Goal: Find specific page/section: Find specific page/section

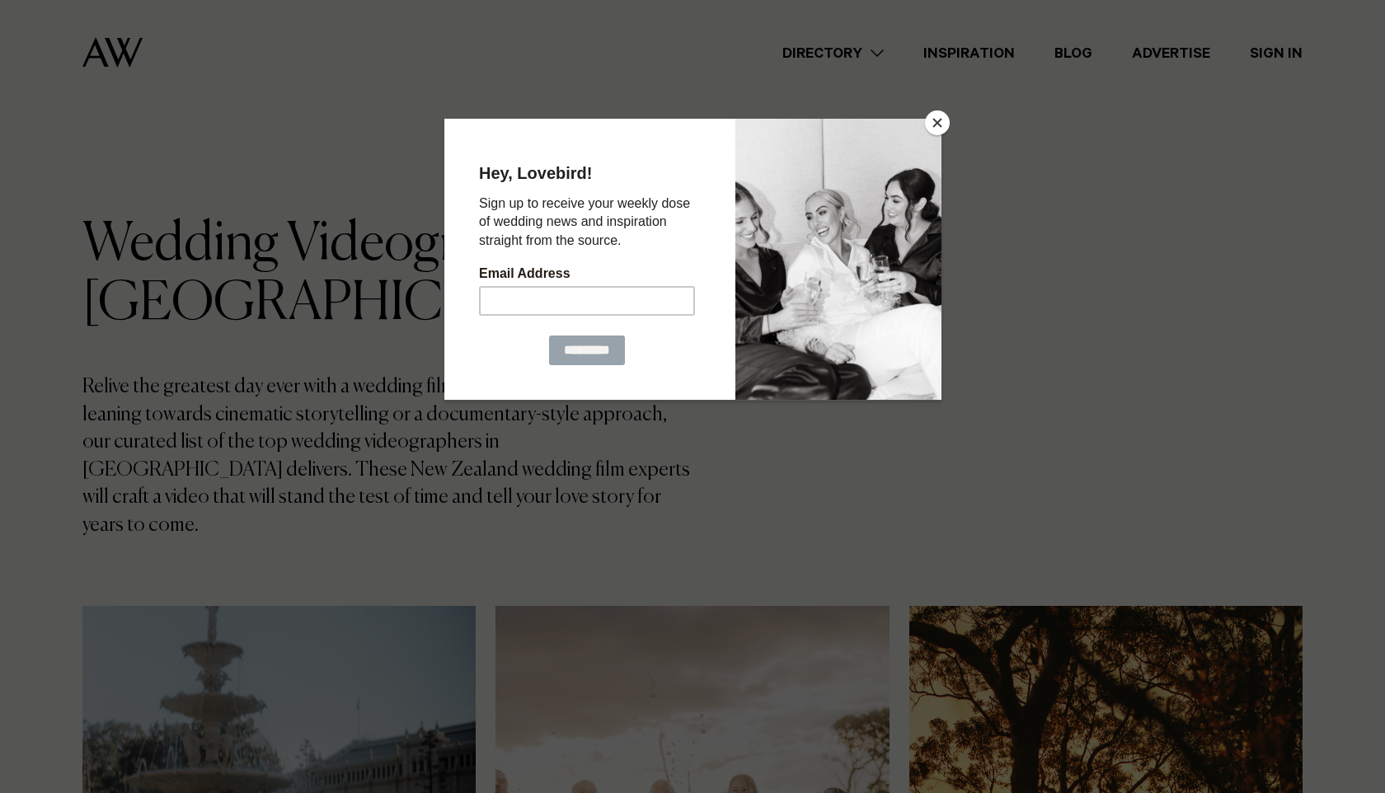
click at [937, 137] on div at bounding box center [837, 259] width 206 height 281
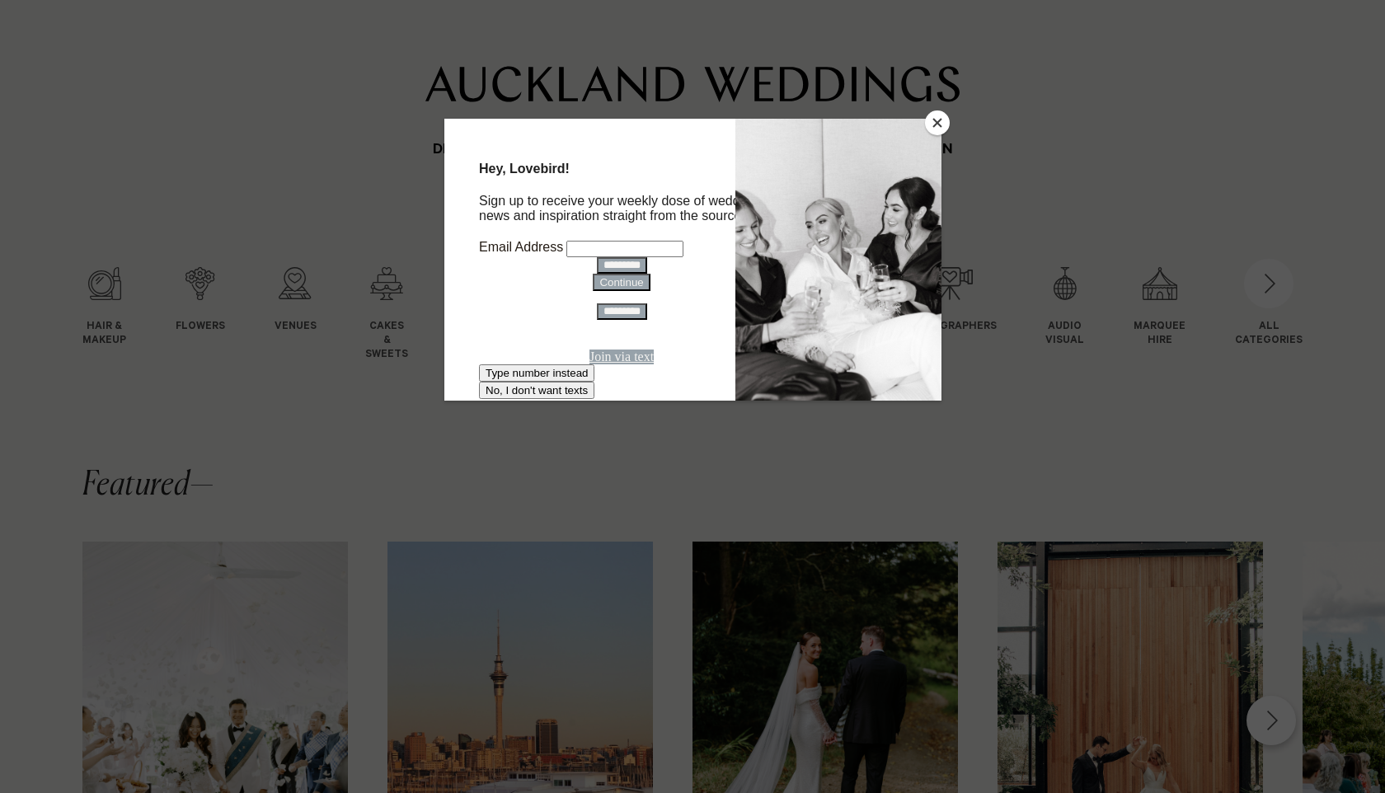
click at [935, 123] on button "Close" at bounding box center [937, 122] width 25 height 25
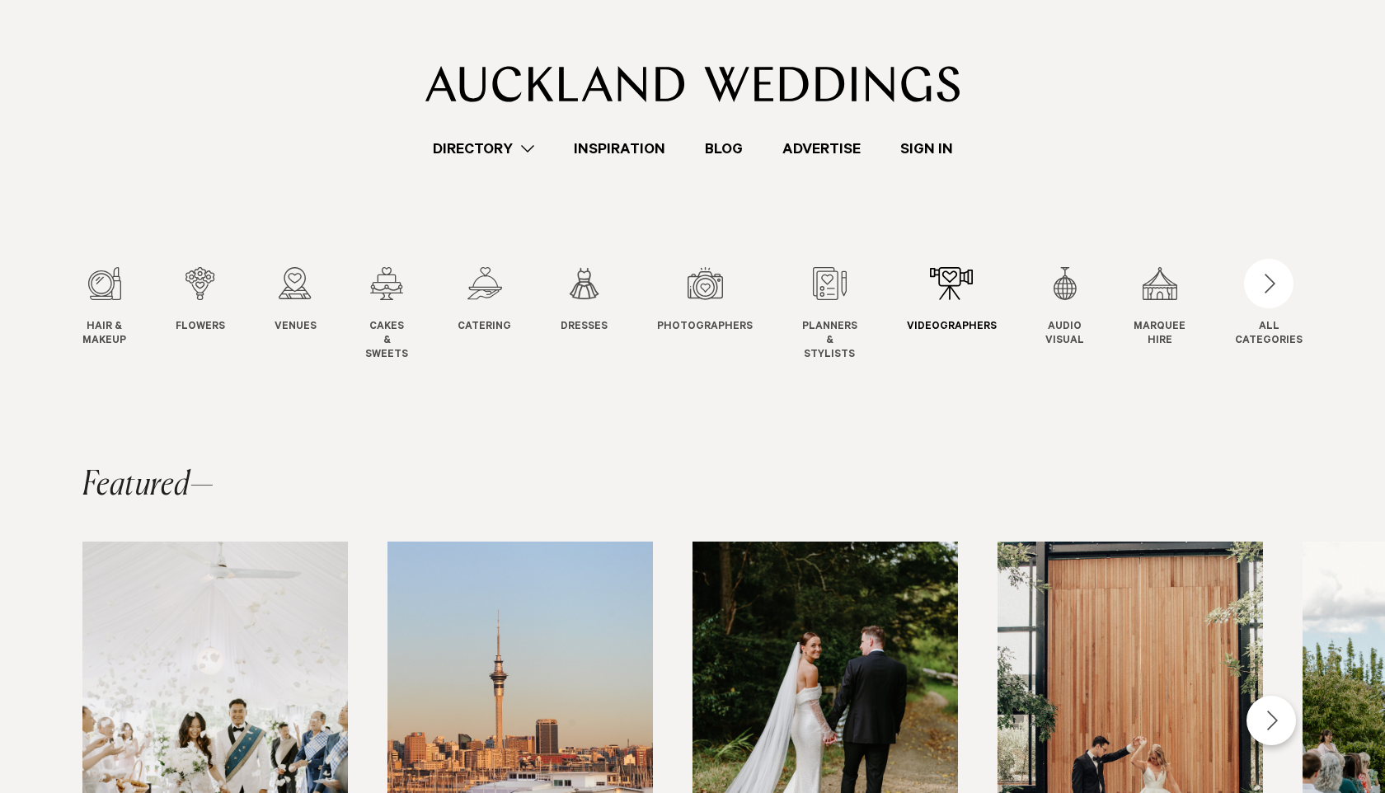
click at [953, 287] on div "9 / 12" at bounding box center [952, 283] width 90 height 33
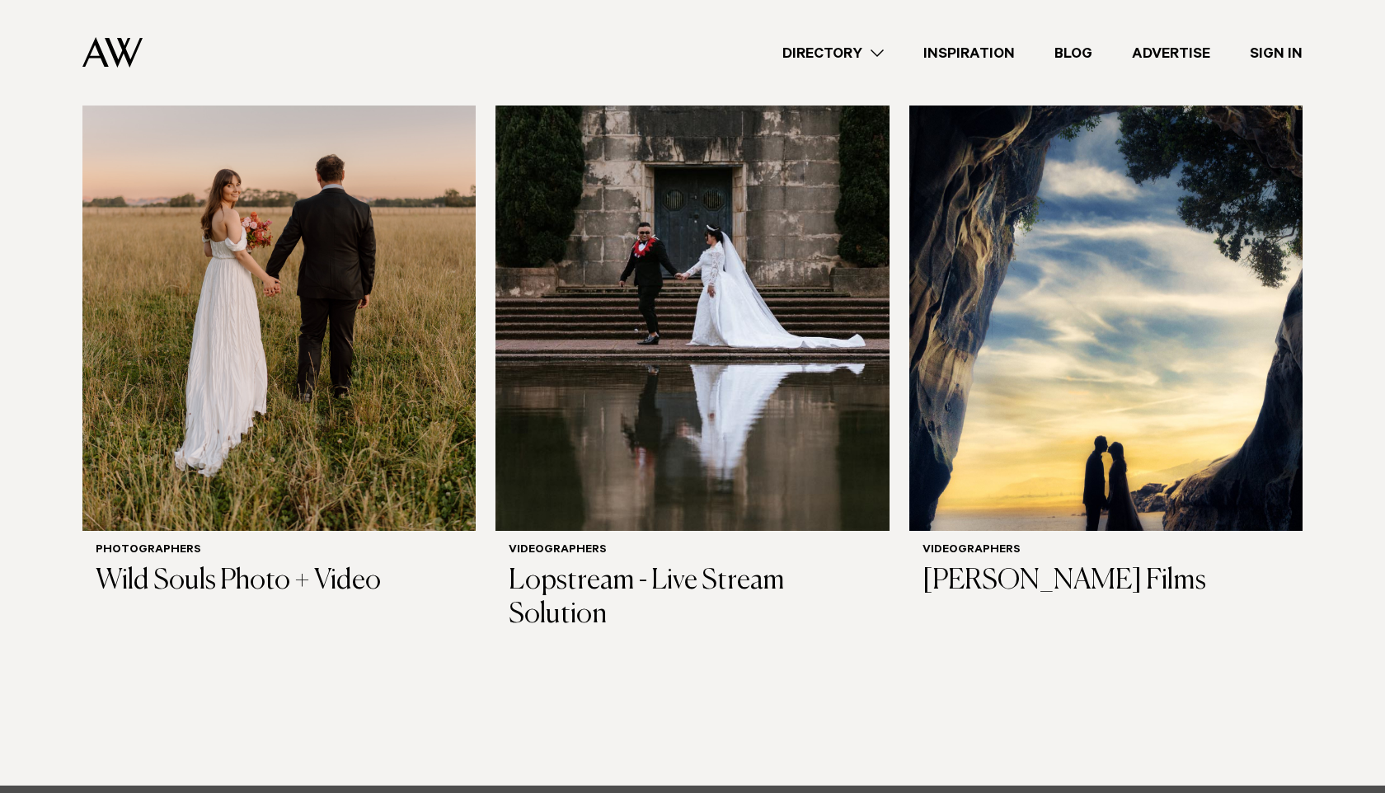
scroll to position [3359, 0]
